Goal: Information Seeking & Learning: Learn about a topic

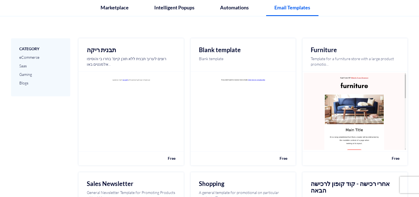
scroll to position [74, 0]
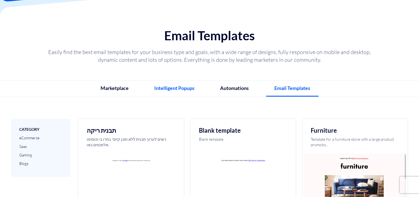
click at [177, 87] on link "Intelligent Popups" at bounding box center [174, 87] width 57 height 15
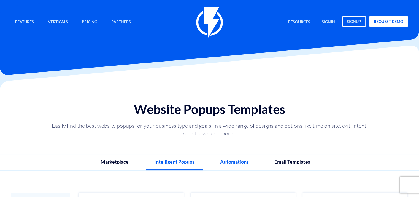
click at [230, 161] on link "Automations" at bounding box center [234, 161] width 45 height 15
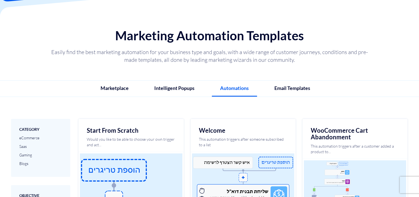
scroll to position [147, 0]
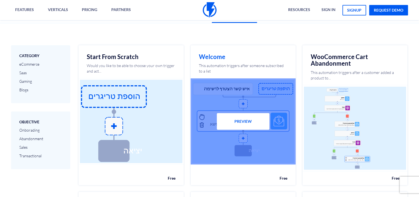
click at [237, 124] on button "Preview" at bounding box center [243, 121] width 53 height 17
